Goal: Task Accomplishment & Management: Manage account settings

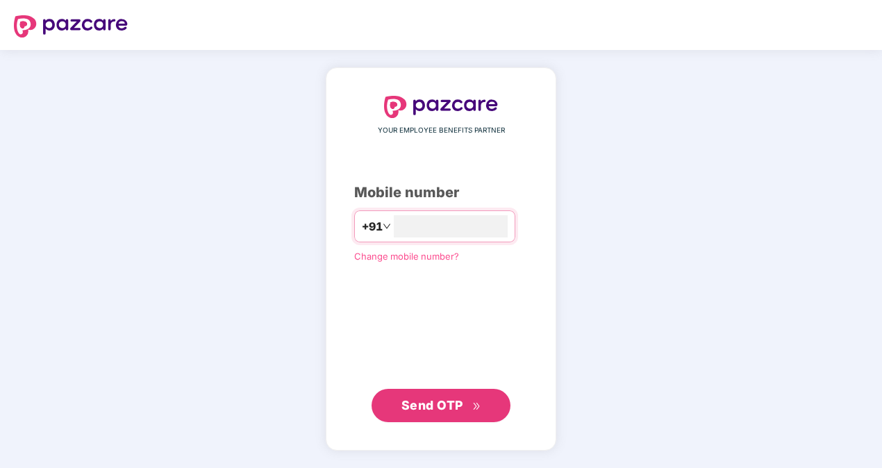
type input "**********"
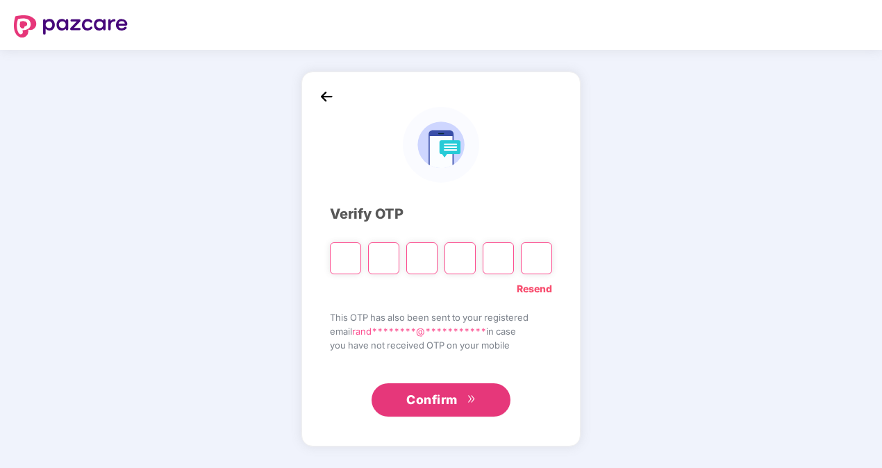
type input "*"
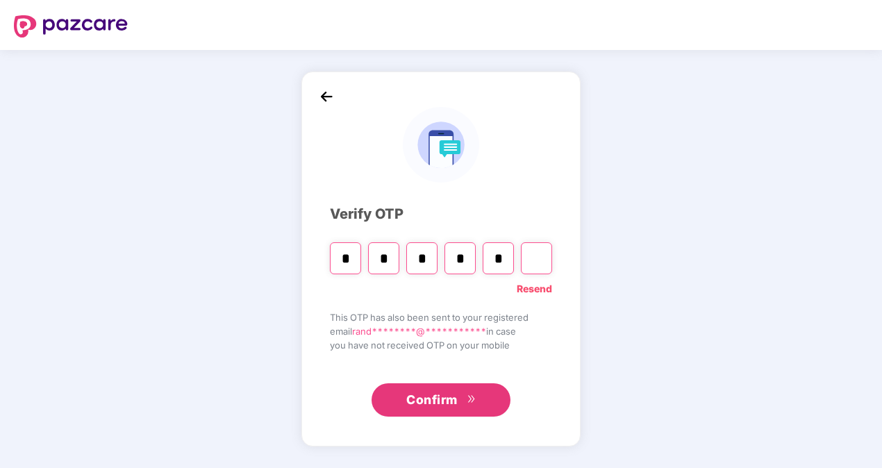
type input "*"
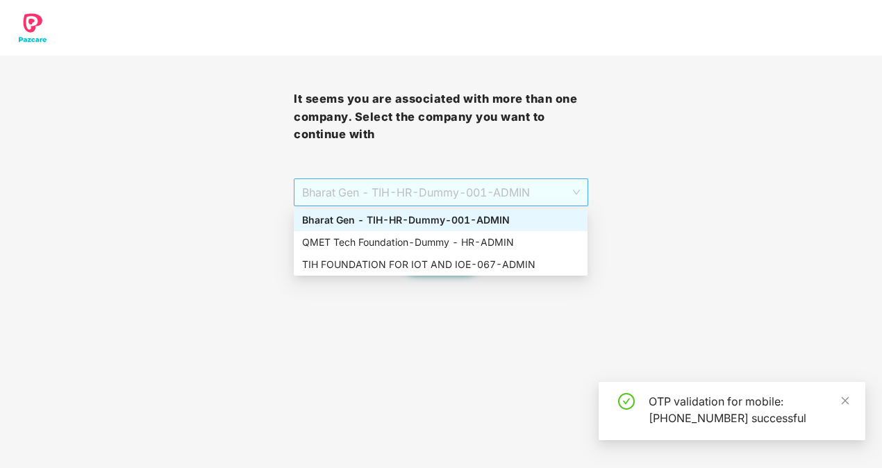
click at [407, 189] on span "Bharat Gen - TIH - HR-Dummy-001 - ADMIN" at bounding box center [440, 192] width 277 height 26
click at [351, 266] on div "TIH FOUNDATION FOR IOT AND IOE - 067 - ADMIN" at bounding box center [440, 264] width 277 height 15
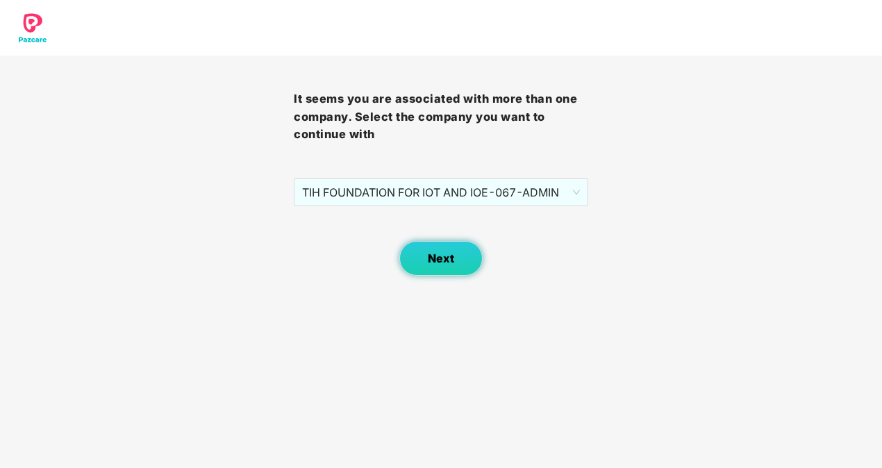
click at [423, 257] on button "Next" at bounding box center [440, 258] width 83 height 35
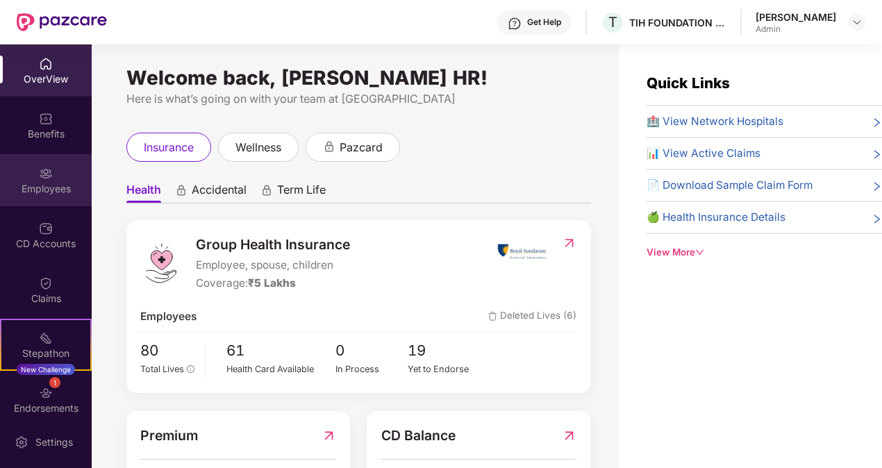
click at [50, 176] on div "Employees" at bounding box center [46, 180] width 92 height 52
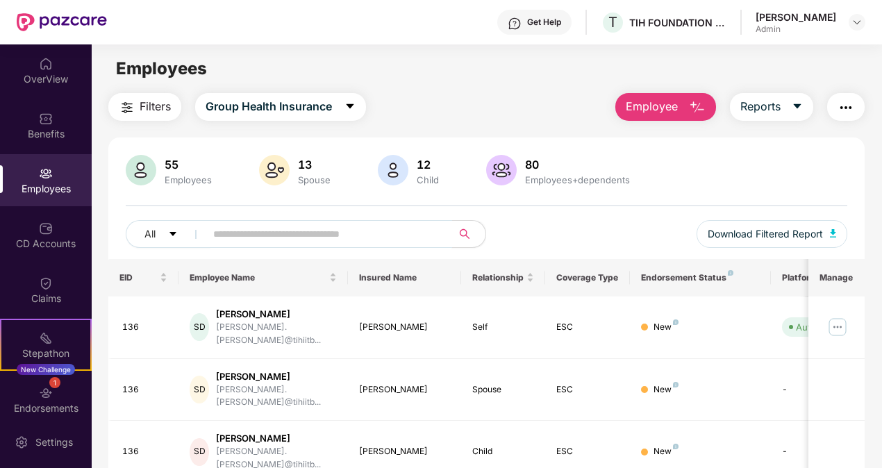
click at [215, 237] on input "text" at bounding box center [323, 234] width 220 height 21
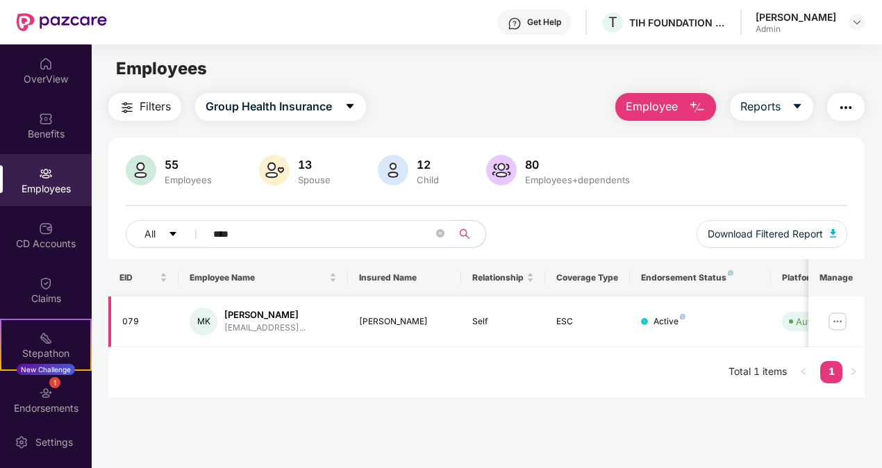
type input "****"
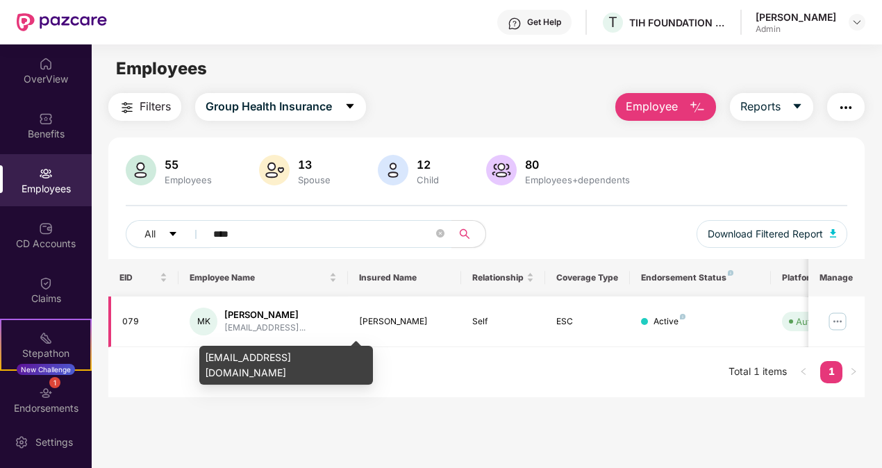
click at [260, 321] on div "manoj.kumar@tihiitb.or..." at bounding box center [264, 327] width 81 height 13
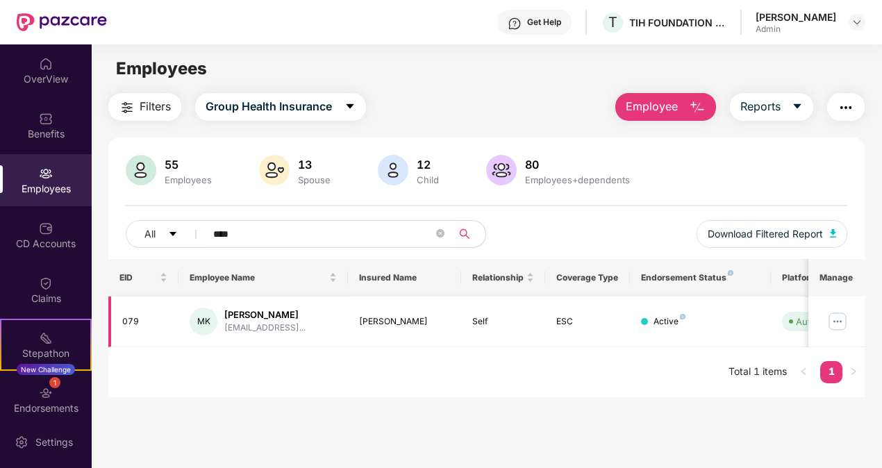
click at [836, 320] on img at bounding box center [837, 321] width 22 height 22
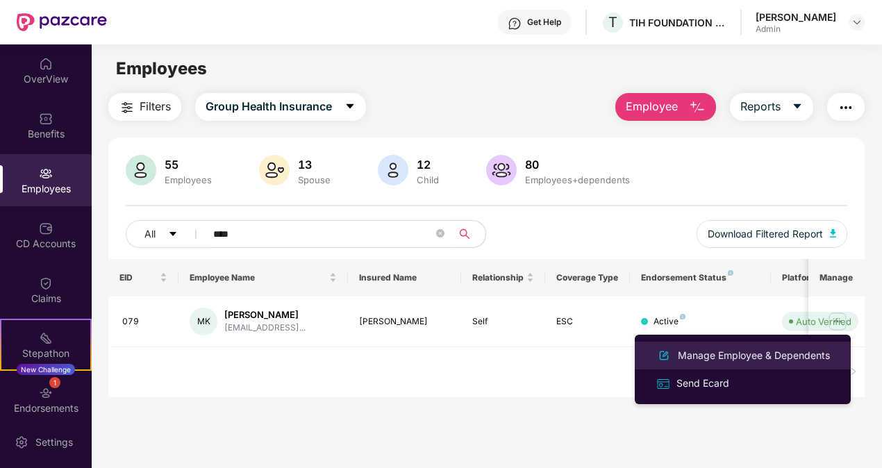
click at [692, 361] on div "Manage Employee & Dependents" at bounding box center [754, 355] width 158 height 15
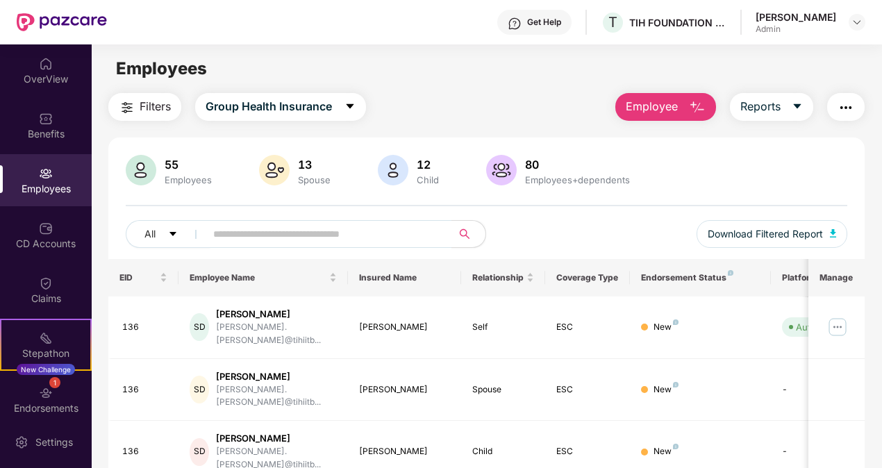
click at [698, 101] on img "button" at bounding box center [697, 107] width 17 height 17
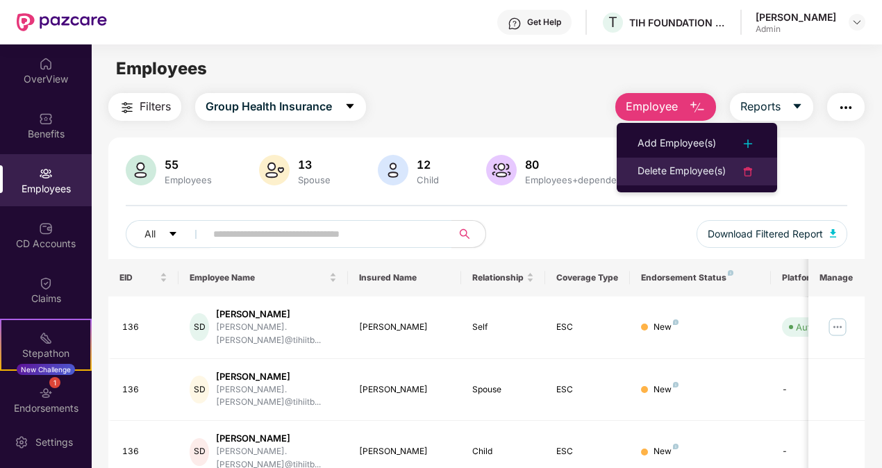
click at [659, 168] on div "Delete Employee(s)" at bounding box center [681, 171] width 88 height 17
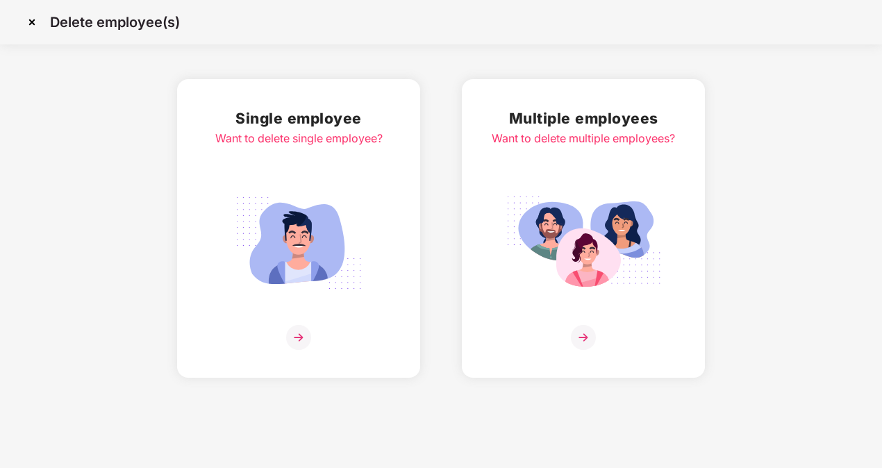
click at [328, 205] on img at bounding box center [298, 243] width 155 height 108
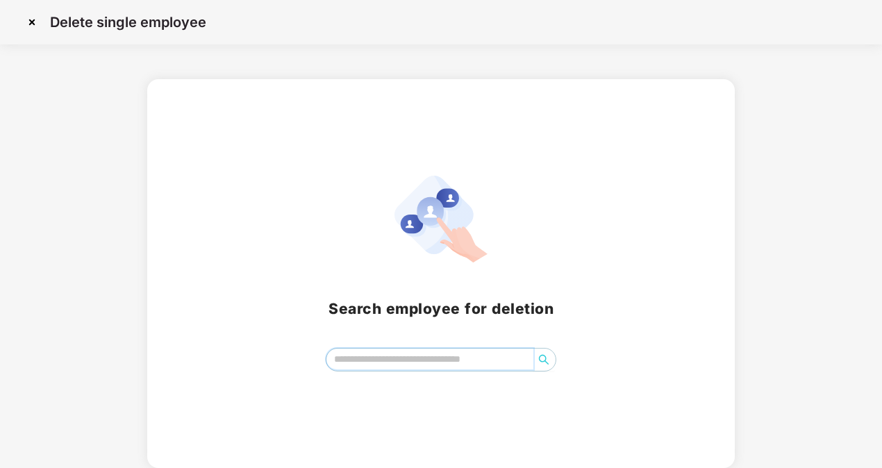
click at [376, 362] on input "search" at bounding box center [430, 358] width 208 height 21
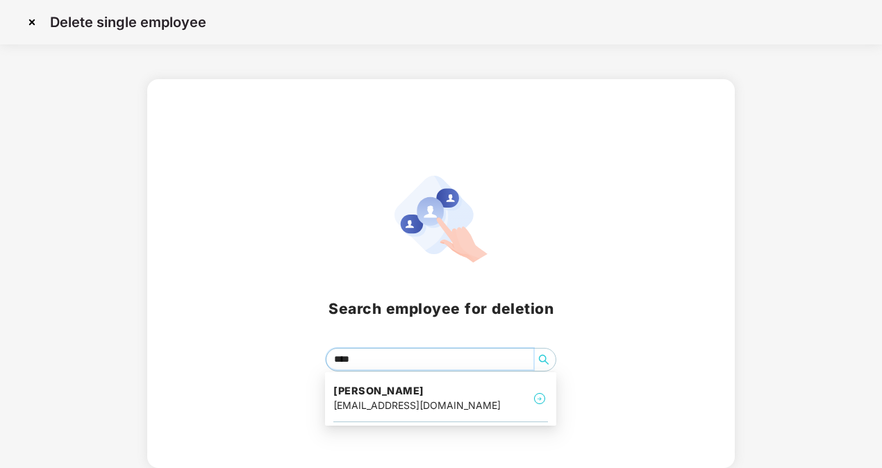
type input "*****"
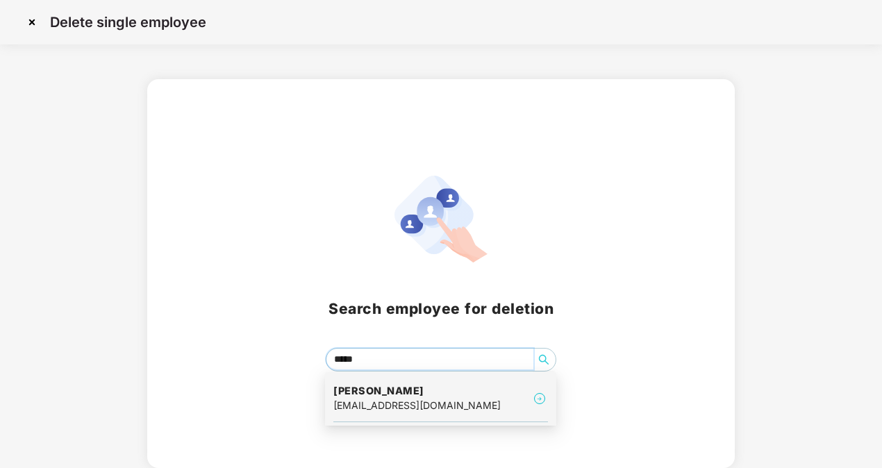
click at [375, 389] on h4 "Manoj Kumar" at bounding box center [416, 391] width 167 height 14
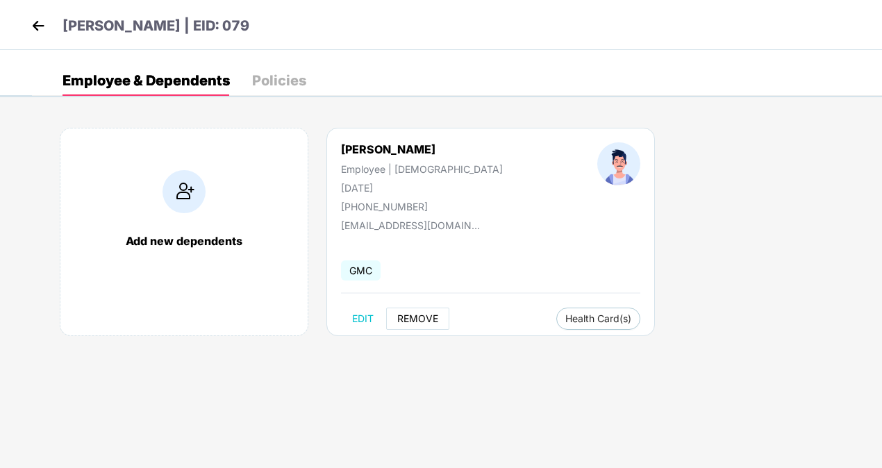
click at [418, 317] on span "REMOVE" at bounding box center [417, 318] width 41 height 11
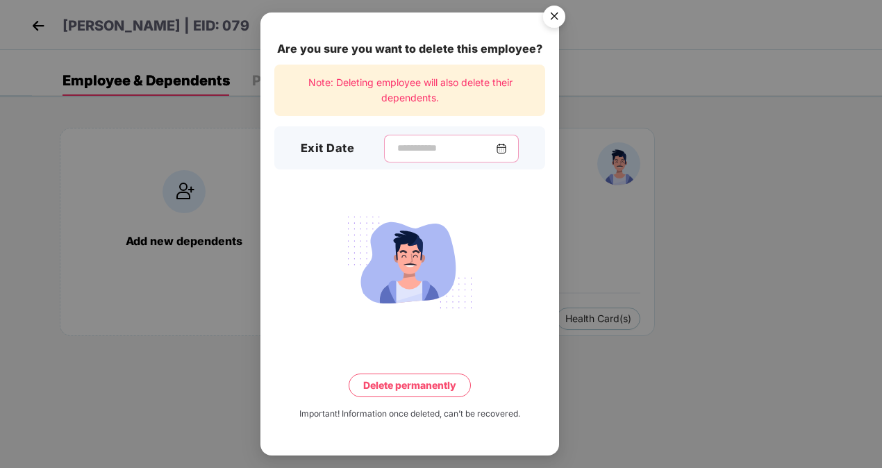
click at [411, 145] on input at bounding box center [446, 148] width 100 height 15
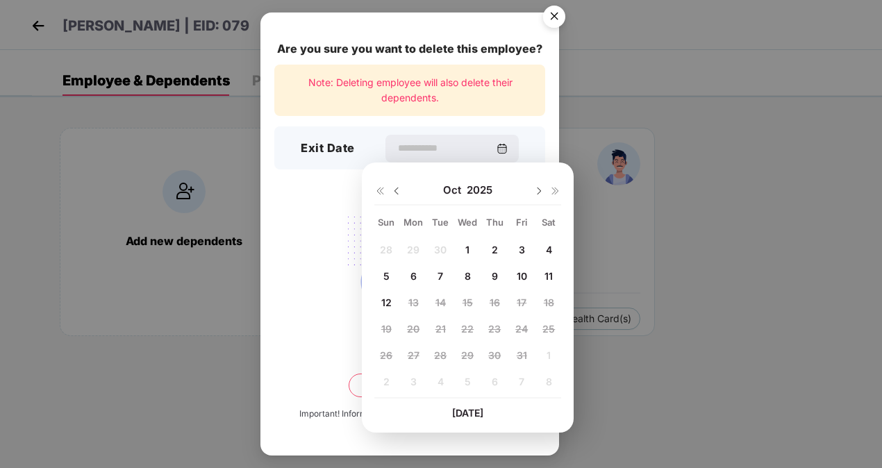
click at [499, 273] on div "9" at bounding box center [494, 275] width 21 height 21
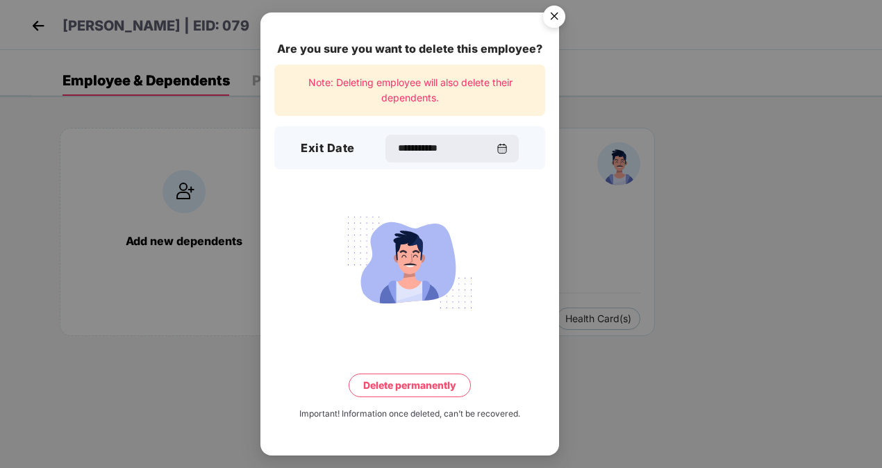
type input "**********"
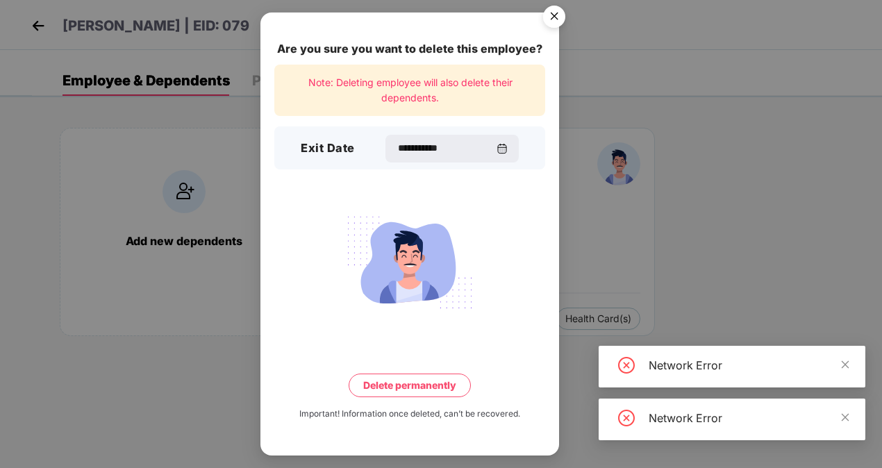
click at [394, 389] on button "Delete permanently" at bounding box center [409, 385] width 122 height 24
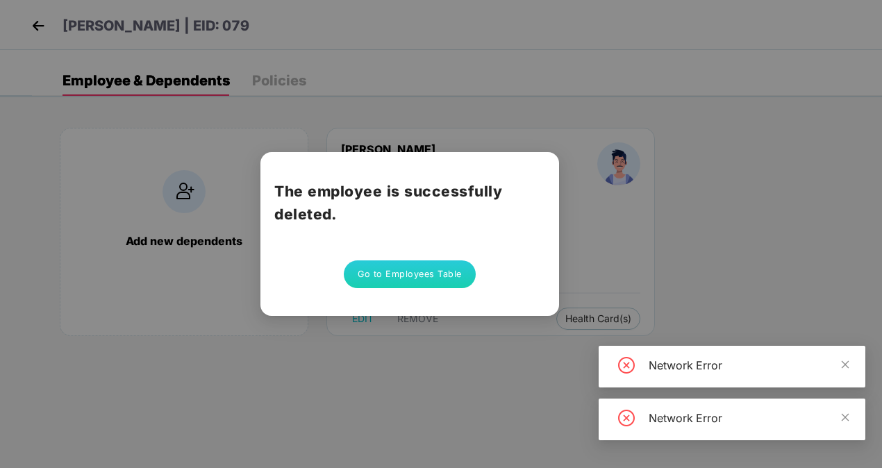
click at [444, 275] on button "Go to Employees Table" at bounding box center [410, 274] width 132 height 28
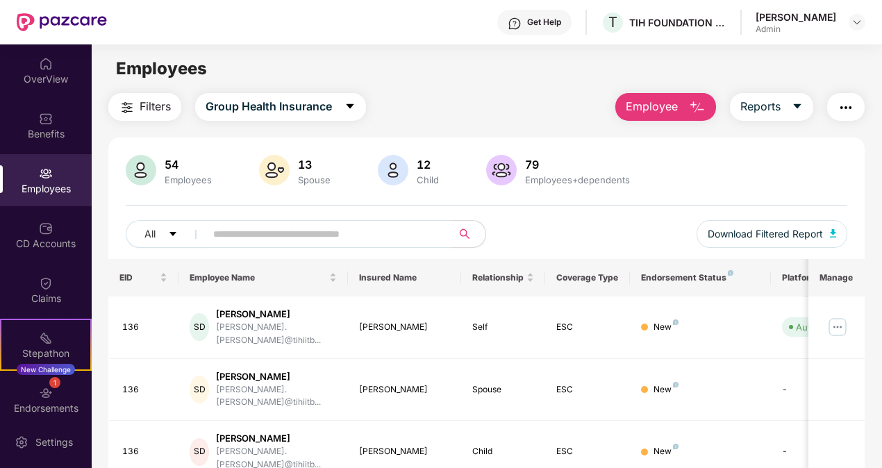
click at [50, 83] on div "OverView" at bounding box center [46, 79] width 92 height 14
